Goal: Information Seeking & Learning: Find contact information

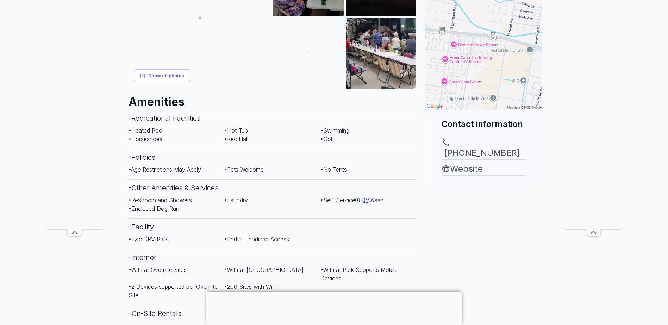
scroll to position [176, 0]
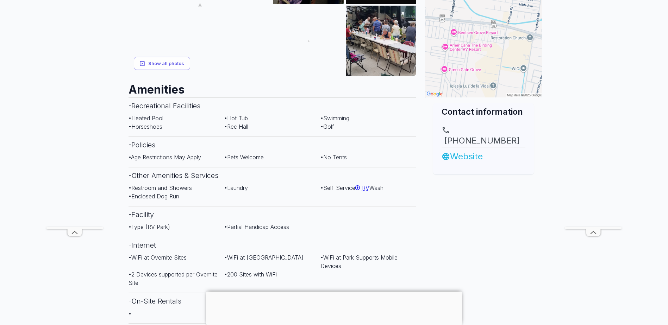
click at [466, 150] on link "Website" at bounding box center [483, 156] width 84 height 13
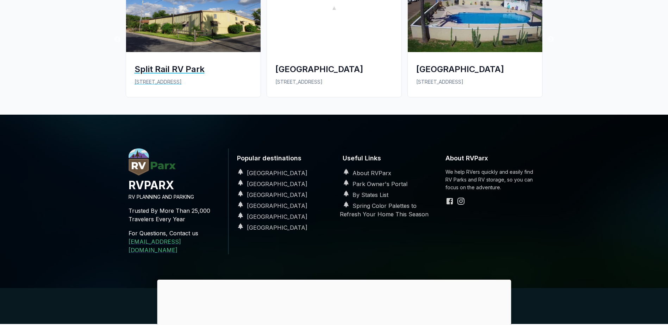
scroll to position [1068, 0]
